Goal: Transaction & Acquisition: Book appointment/travel/reservation

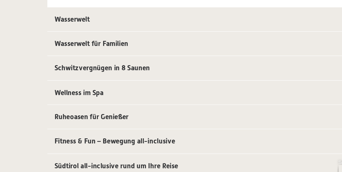
click at [70, 153] on span "Südtirol all-inclusive rund um Ihre Reise" at bounding box center [105, 154] width 75 height 5
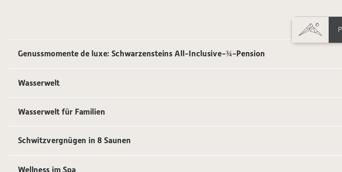
scroll to position [113, 0]
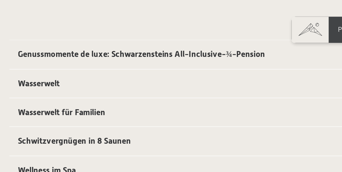
click at [73, 59] on span "Wasserwelt für Familien" at bounding box center [90, 57] width 45 height 5
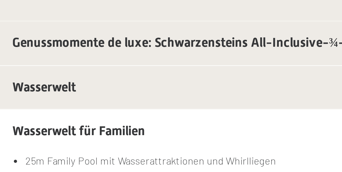
click at [71, 44] on span "Wasserwelt" at bounding box center [78, 42] width 21 height 5
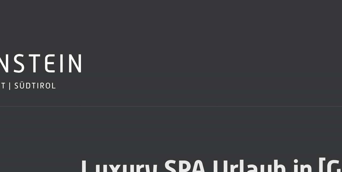
scroll to position [0, 0]
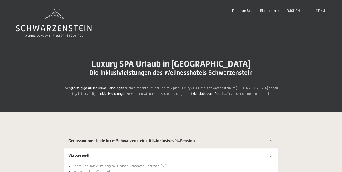
click at [313, 11] on span at bounding box center [313, 11] width 3 height 2
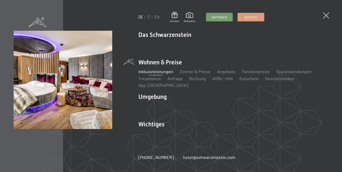
click at [201, 74] on link "Zimmer & Preise" at bounding box center [195, 71] width 31 height 5
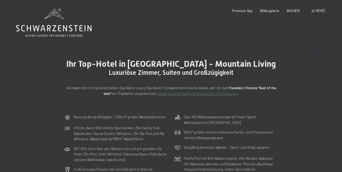
click at [313, 11] on span at bounding box center [313, 11] width 3 height 2
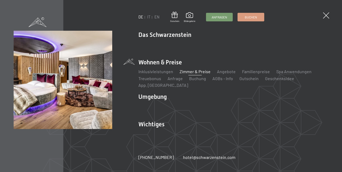
click at [183, 40] on li "Das Schwarzenstein Neuheiten im Schwarzenstein Ihre Gastgeber Premium Spa Gourm…" at bounding box center [234, 42] width 190 height 23
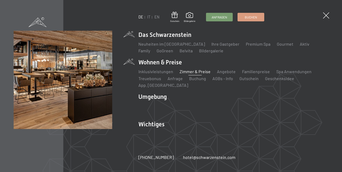
click at [177, 47] on link "Neuheiten im [GEOGRAPHIC_DATA]" at bounding box center [172, 43] width 67 height 5
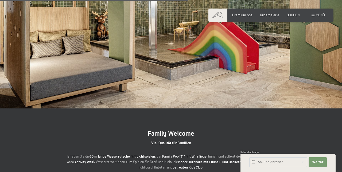
scroll to position [885, 0]
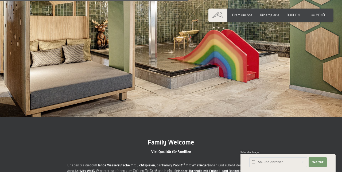
click at [313, 16] on span at bounding box center [313, 15] width 3 height 2
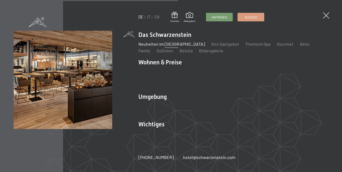
click at [146, 66] on li "Wohnen & Preise Inklusivleistungen Zimmer & Preise Liste Angebote Liste Familie…" at bounding box center [234, 73] width 190 height 30
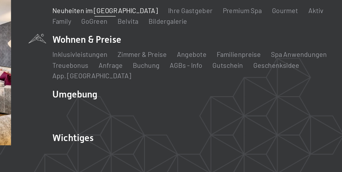
click at [147, 74] on link "Inklusivleistungen" at bounding box center [156, 71] width 35 height 5
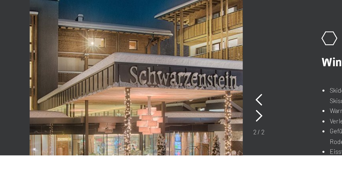
scroll to position [262, 0]
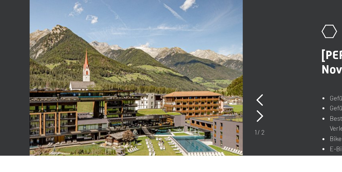
click at [196, 152] on icon at bounding box center [194, 151] width 3 height 6
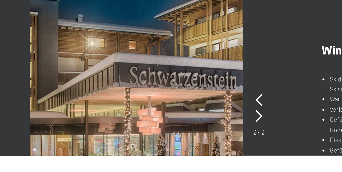
click at [196, 152] on icon at bounding box center [193, 151] width 3 height 6
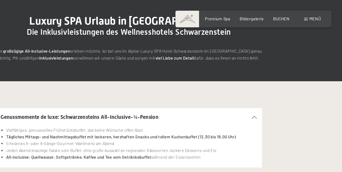
scroll to position [0, 0]
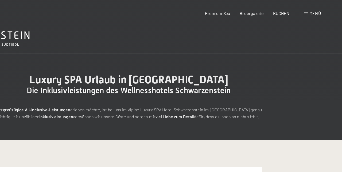
click at [273, 11] on span "Bildergalerie" at bounding box center [269, 11] width 19 height 4
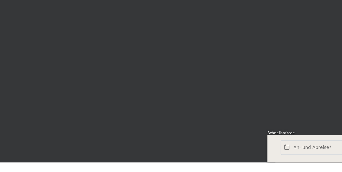
scroll to position [817, 0]
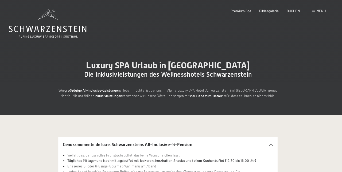
click at [316, 13] on div "Menü" at bounding box center [318, 11] width 13 height 5
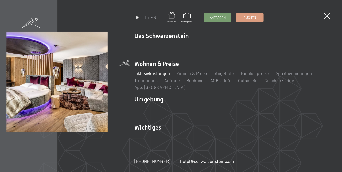
click at [183, 74] on link "Zimmer & Preise" at bounding box center [195, 71] width 31 height 5
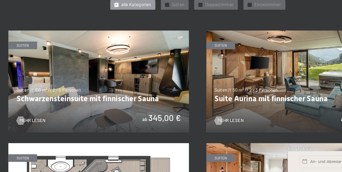
scroll to position [224, 0]
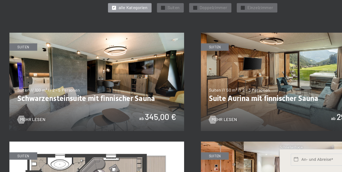
click at [265, 117] on img at bounding box center [247, 100] width 139 height 78
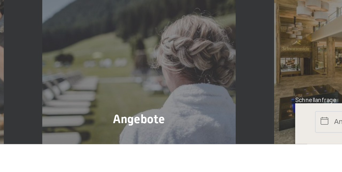
scroll to position [432, 0]
click at [134, 163] on div "Angebote Mehr erfahren" at bounding box center [171, 132] width 103 height 86
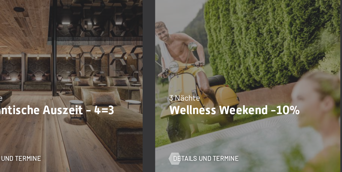
scroll to position [301, 0]
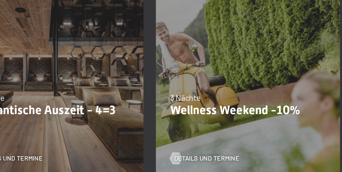
click at [300, 109] on p "Wellness Weekend -10%" at bounding box center [277, 108] width 84 height 8
click at [298, 109] on p "Wellness Weekend -10%" at bounding box center [277, 108] width 84 height 8
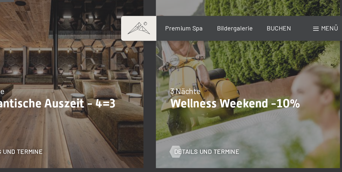
scroll to position [352, 0]
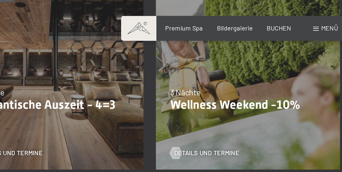
click at [271, 83] on span "Details und Termine" at bounding box center [254, 82] width 35 height 5
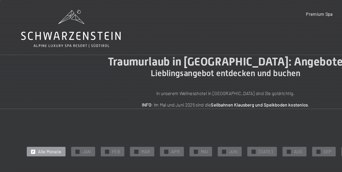
scroll to position [0, 0]
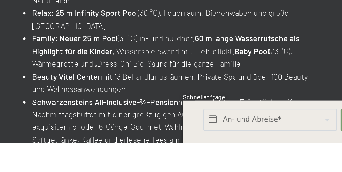
scroll to position [110, 0]
